Goal: Transaction & Acquisition: Purchase product/service

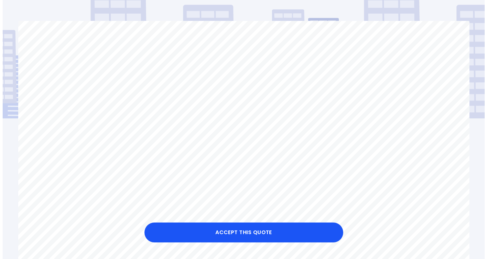
scroll to position [46, 0]
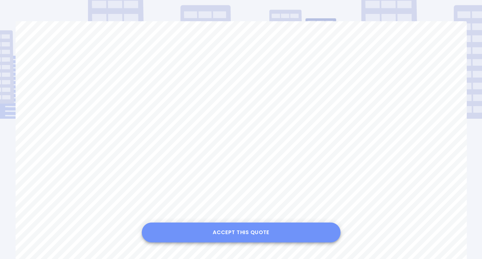
click at [260, 230] on button "Accept this Quote" at bounding box center [241, 232] width 199 height 20
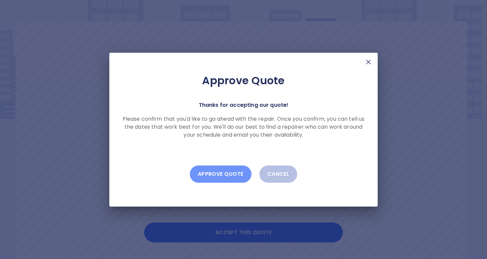
click at [222, 178] on button "Approve Quote" at bounding box center [221, 173] width 62 height 17
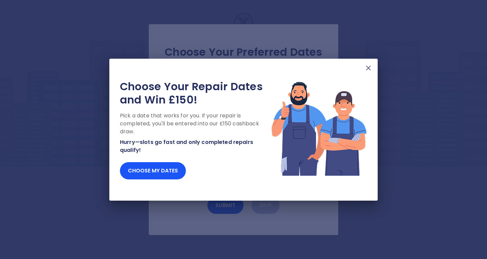
click at [367, 70] on img at bounding box center [368, 68] width 8 height 8
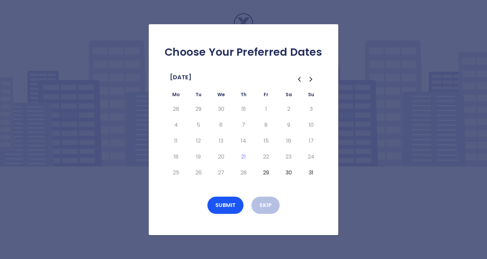
drag, startPoint x: 224, startPoint y: 210, endPoint x: 176, endPoint y: 200, distance: 49.3
click at [176, 200] on div "Submit Skip" at bounding box center [243, 204] width 168 height 17
click at [268, 173] on button "29" at bounding box center [266, 172] width 12 height 11
click at [230, 206] on button "Submit" at bounding box center [225, 204] width 36 height 17
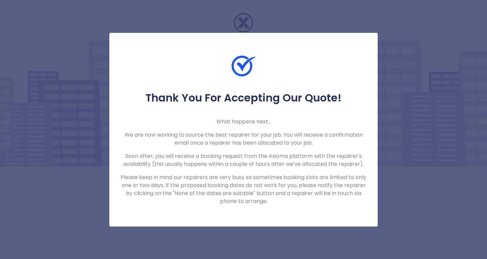
click at [338, 28] on div "Thank You For Accepting Our Quote! What happens next... We are now working to s…" at bounding box center [243, 129] width 487 height 259
click at [398, 55] on div "Thank You For Accepting Our Quote! What happens next... We are now working to s…" at bounding box center [243, 129] width 487 height 259
click at [69, 194] on div "Thank You For Accepting Our Quote! What happens next... We are now working to s…" at bounding box center [243, 129] width 487 height 259
click at [244, 68] on img at bounding box center [243, 66] width 24 height 24
click at [246, 18] on div "Thank You For Accepting Our Quote! What happens next... We are now working to s…" at bounding box center [243, 129] width 487 height 259
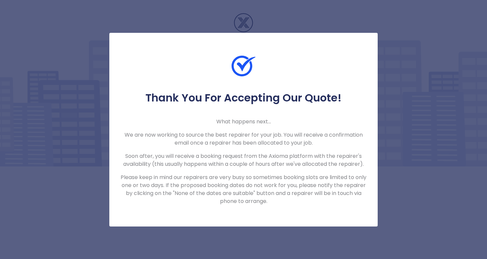
click at [294, 69] on div at bounding box center [243, 72] width 268 height 37
